Goal: Navigation & Orientation: Go to known website

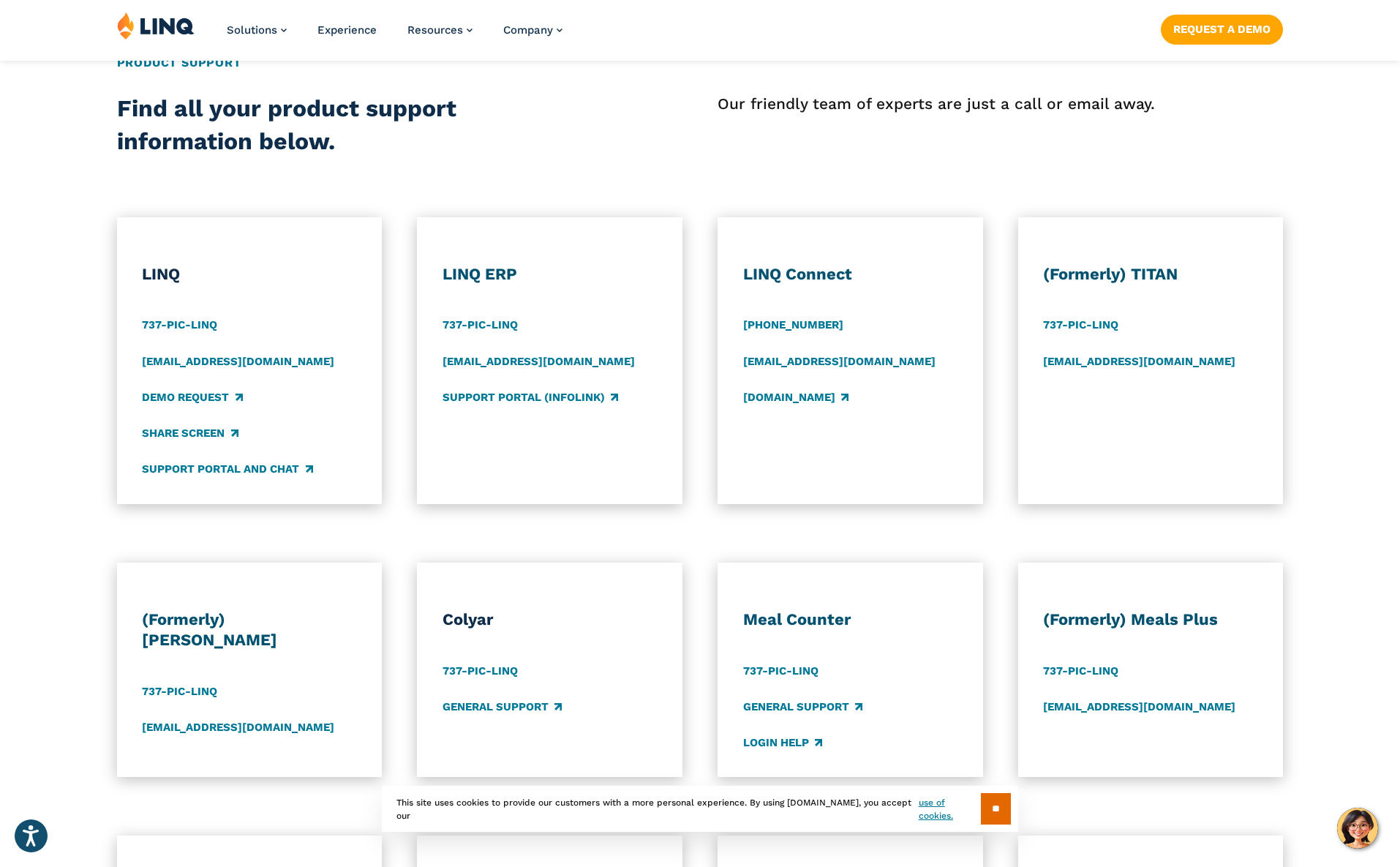
scroll to position [512, 0]
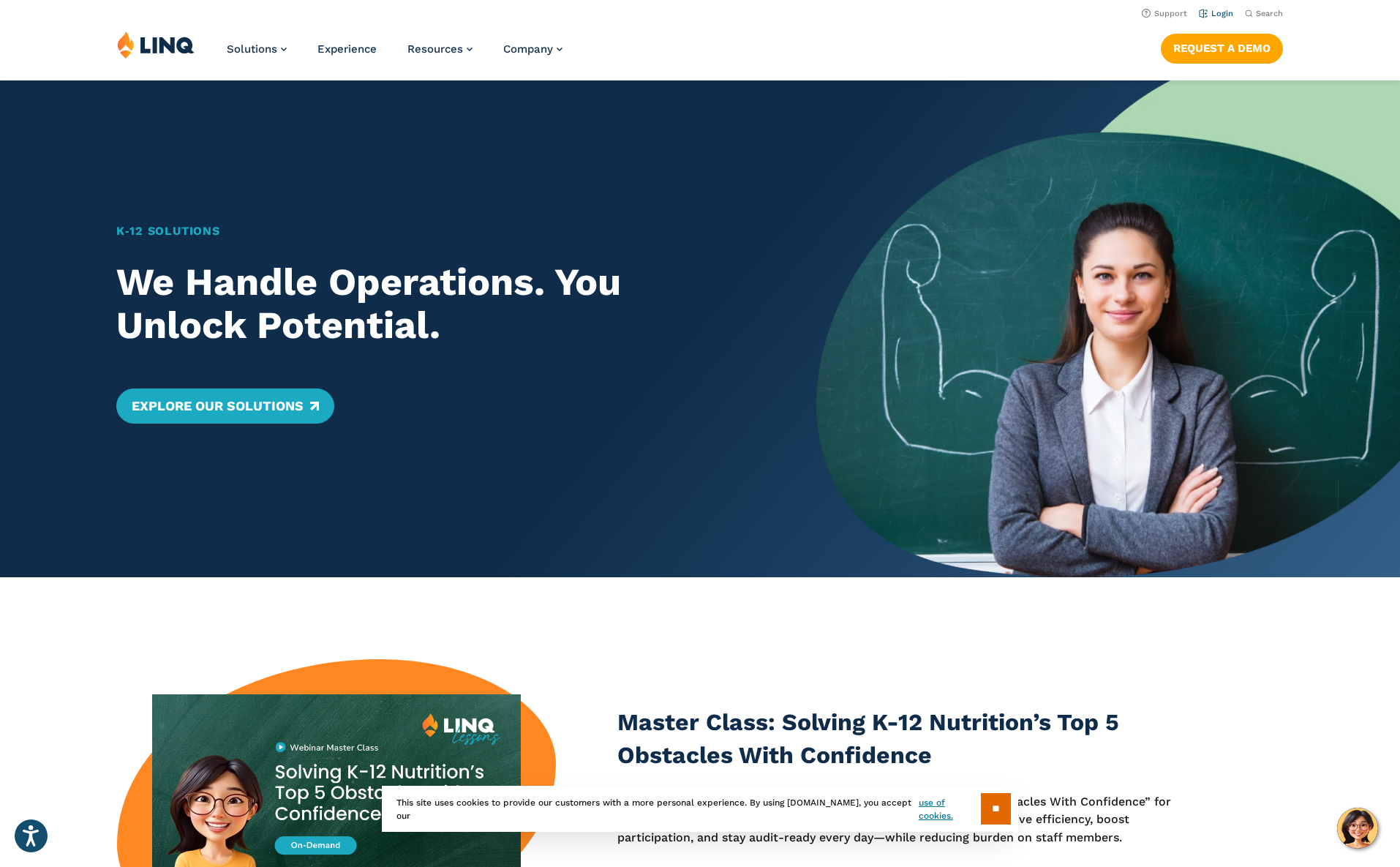
click at [1216, 14] on link "Login" at bounding box center [1216, 13] width 34 height 9
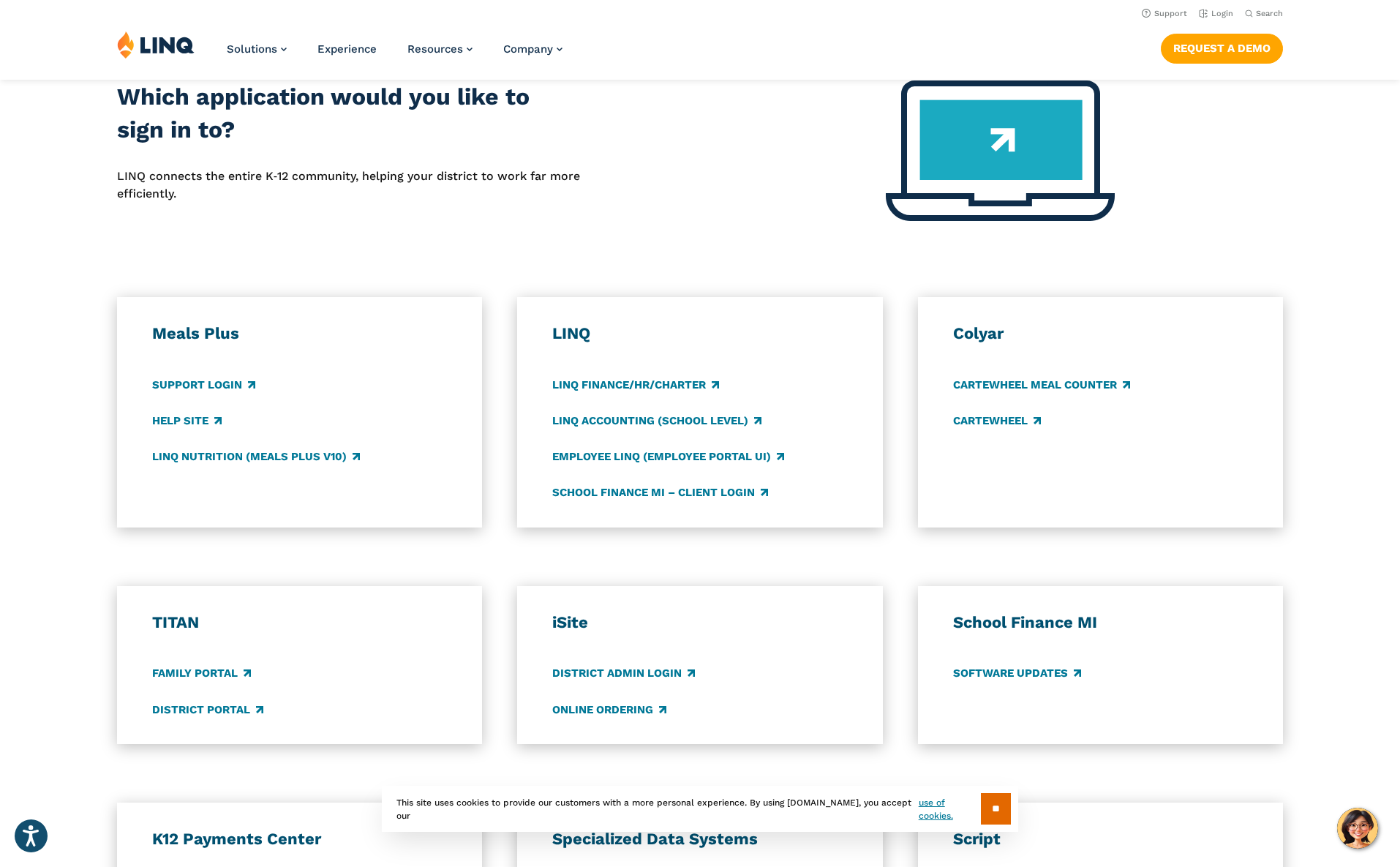
scroll to position [512, 0]
